Goal: Task Accomplishment & Management: Use online tool/utility

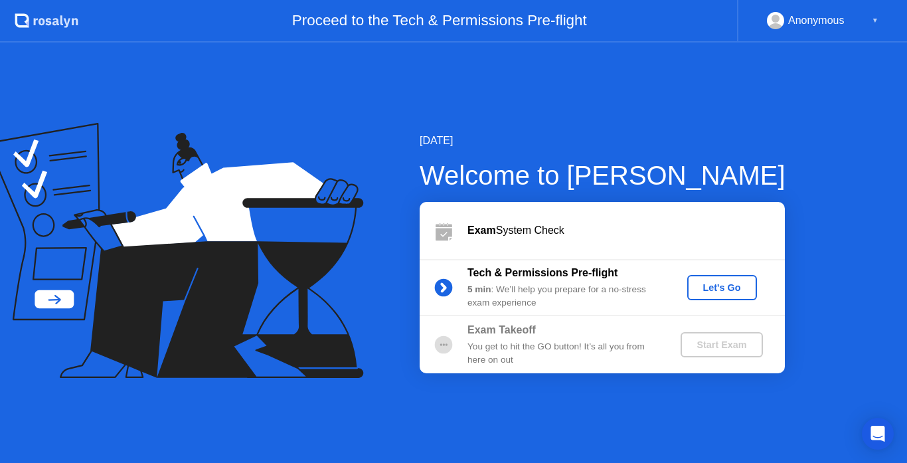
click at [714, 285] on div "Let's Go" at bounding box center [722, 287] width 59 height 11
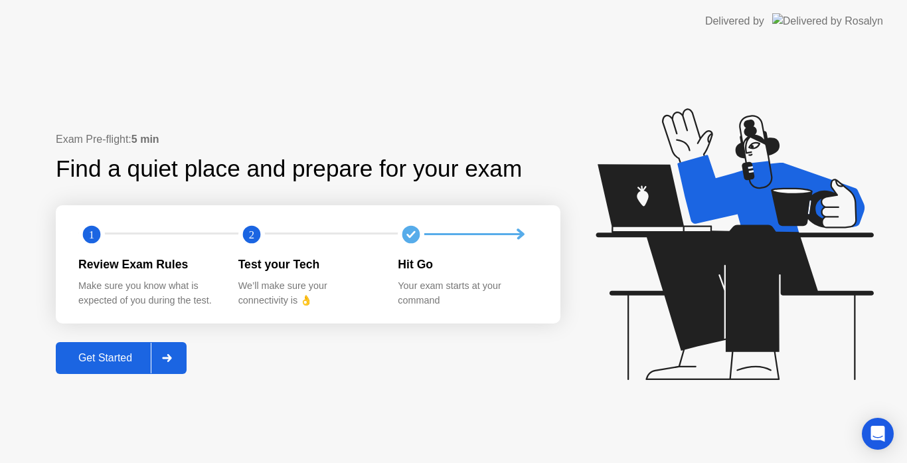
click at [126, 353] on div "Get Started" at bounding box center [105, 358] width 91 height 12
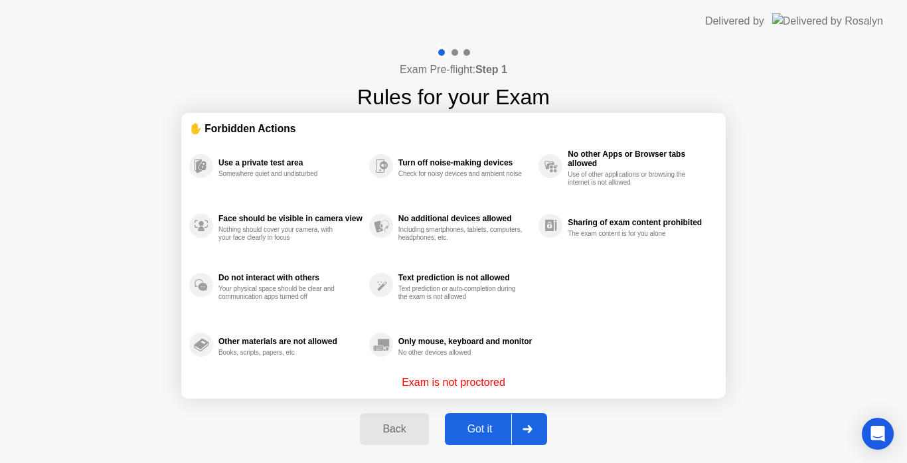
click at [493, 425] on div "Got it" at bounding box center [480, 429] width 62 height 12
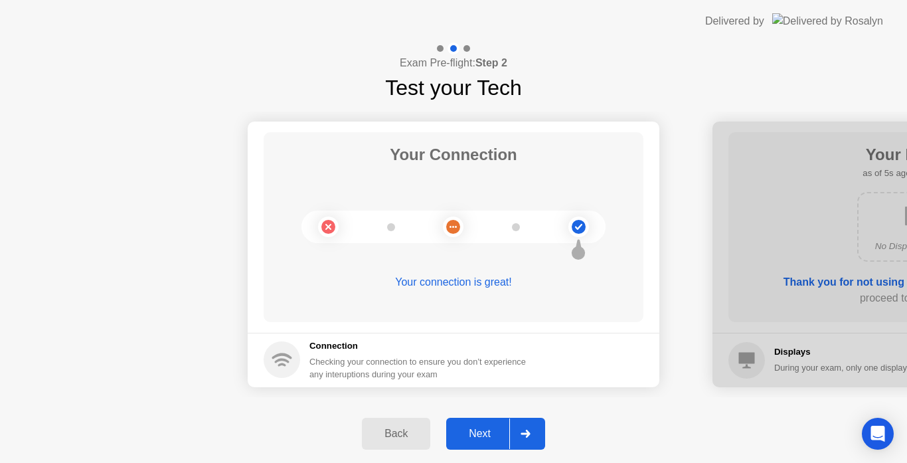
click at [478, 428] on div "Next" at bounding box center [479, 434] width 59 height 12
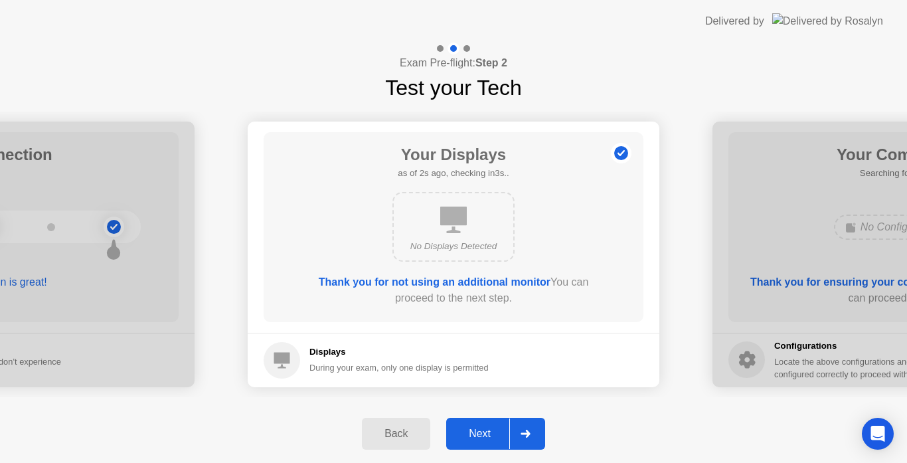
click at [478, 428] on div "Next" at bounding box center [479, 434] width 59 height 12
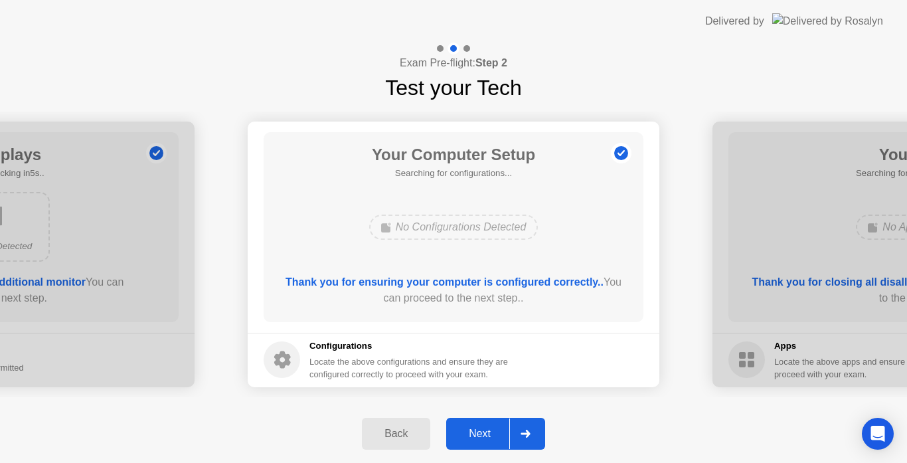
click at [478, 428] on div "Next" at bounding box center [479, 434] width 59 height 12
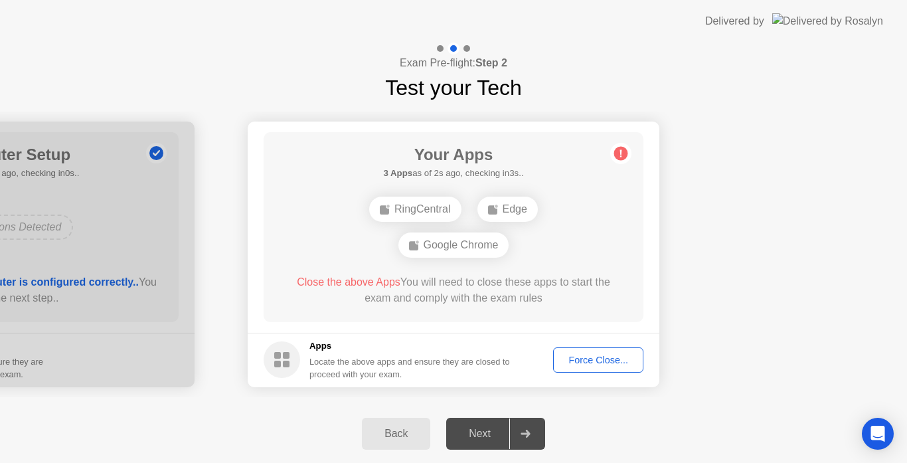
click at [604, 358] on div "Force Close..." at bounding box center [598, 360] width 81 height 11
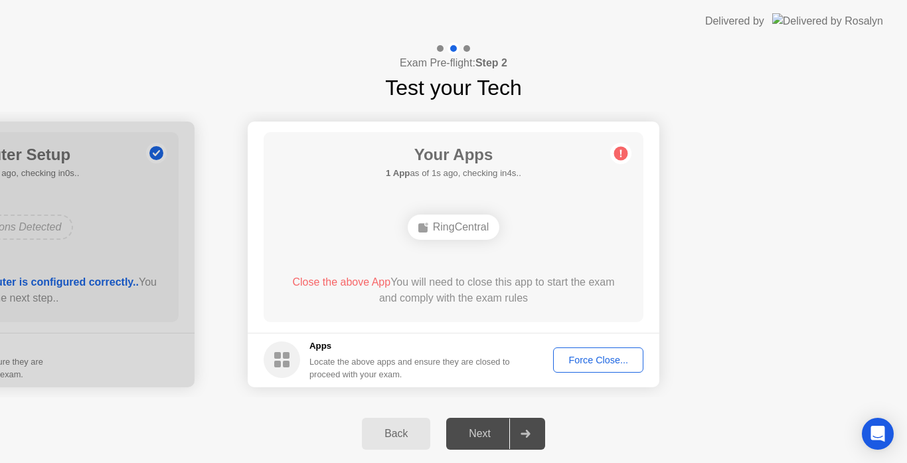
click at [468, 224] on div "RingCentral" at bounding box center [454, 227] width 92 height 25
click at [564, 164] on div "Your Apps Searching for disallowed apps... RingCentral Close the above App You …" at bounding box center [454, 227] width 380 height 190
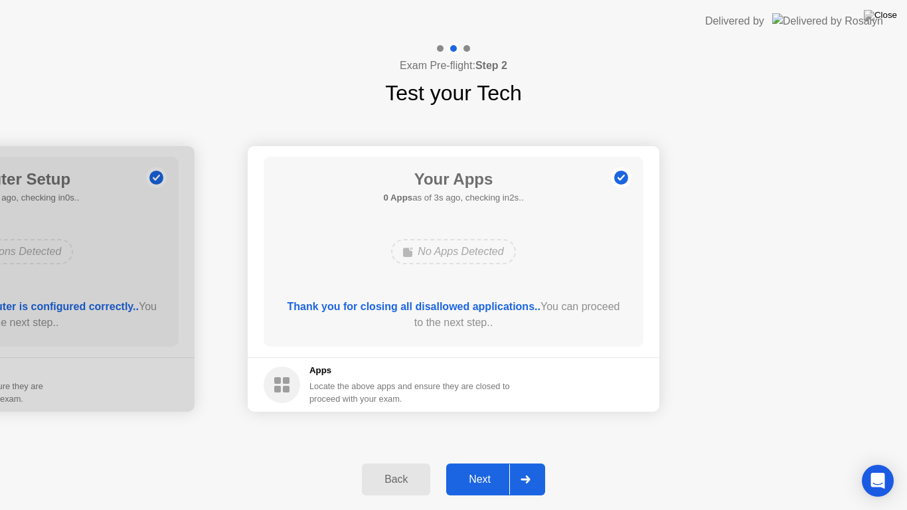
click at [480, 462] on div "Next" at bounding box center [479, 480] width 59 height 12
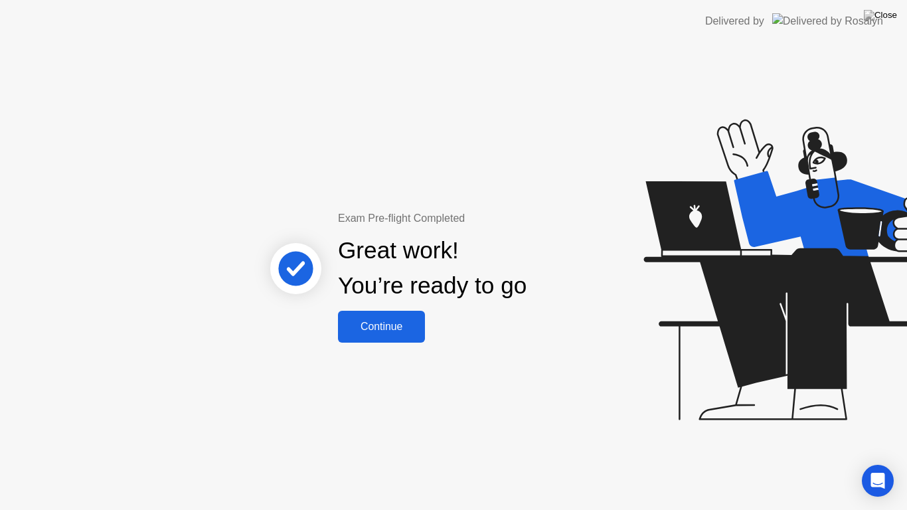
click at [355, 313] on button "Continue" at bounding box center [381, 327] width 87 height 32
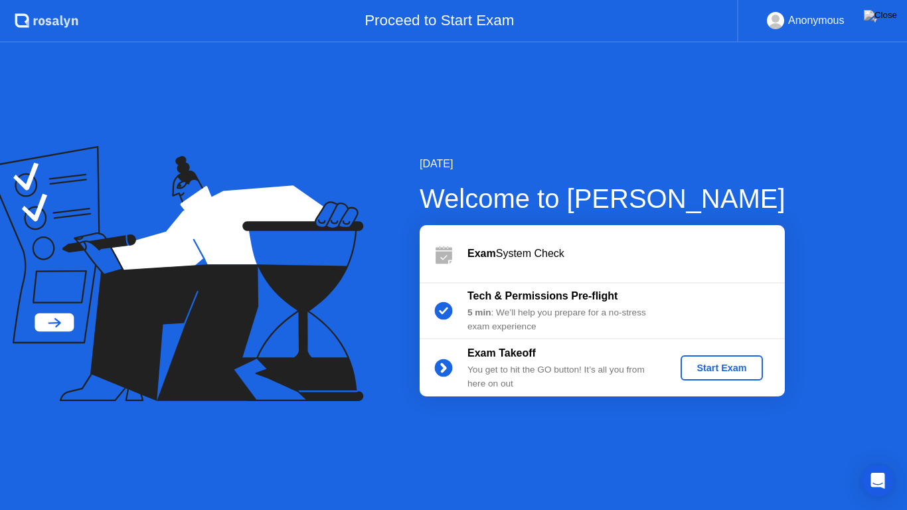
click at [721, 363] on div "Start Exam" at bounding box center [721, 368] width 71 height 11
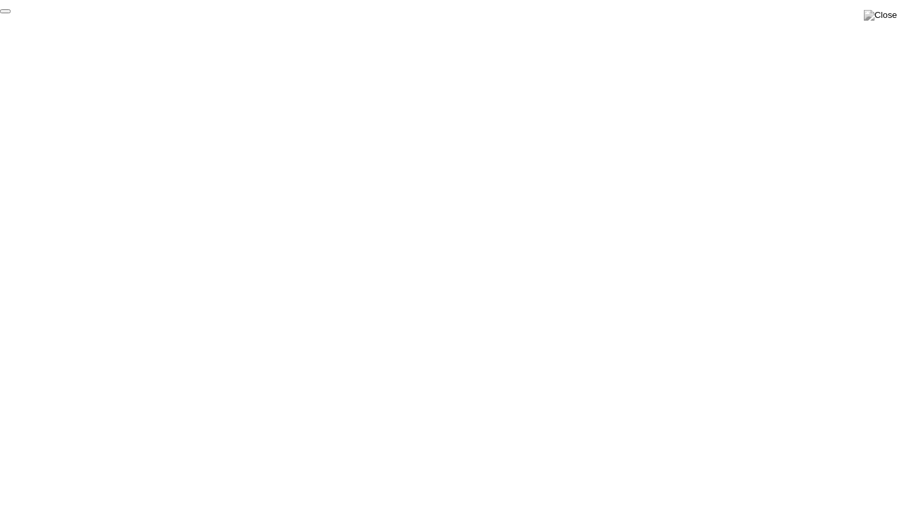
click div "End Proctoring Session"
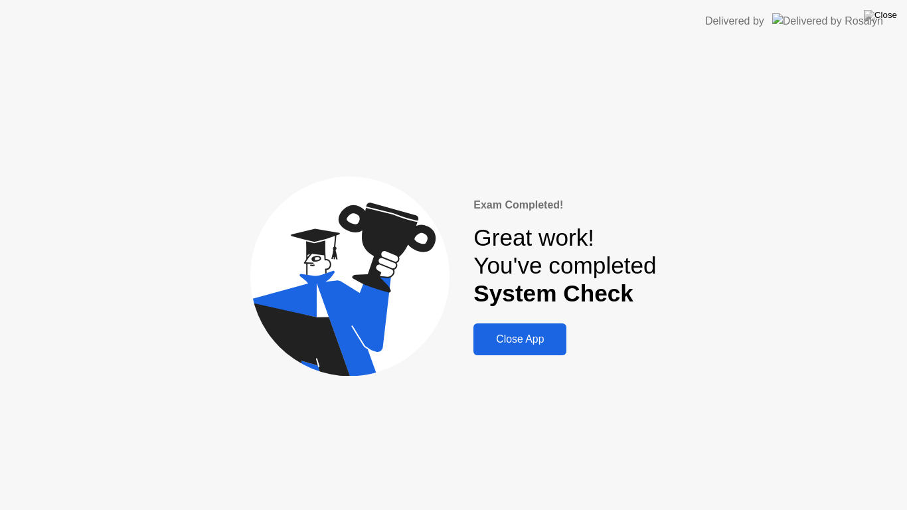
click at [531, 337] on div "Close App" at bounding box center [520, 339] width 85 height 12
